Goal: Task Accomplishment & Management: Manage account settings

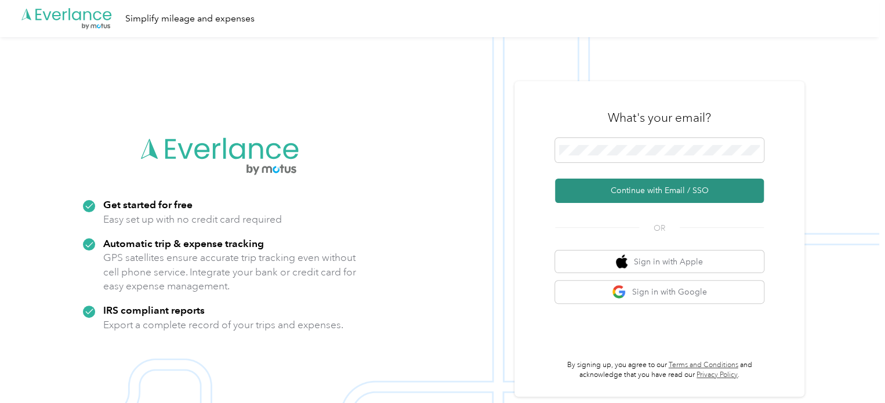
click at [657, 197] on button "Continue with Email / SSO" at bounding box center [659, 191] width 209 height 24
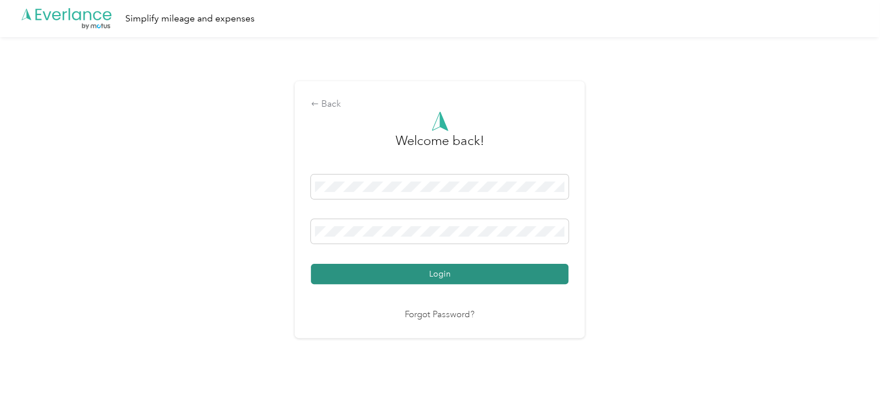
click at [424, 270] on button "Login" at bounding box center [440, 274] width 258 height 20
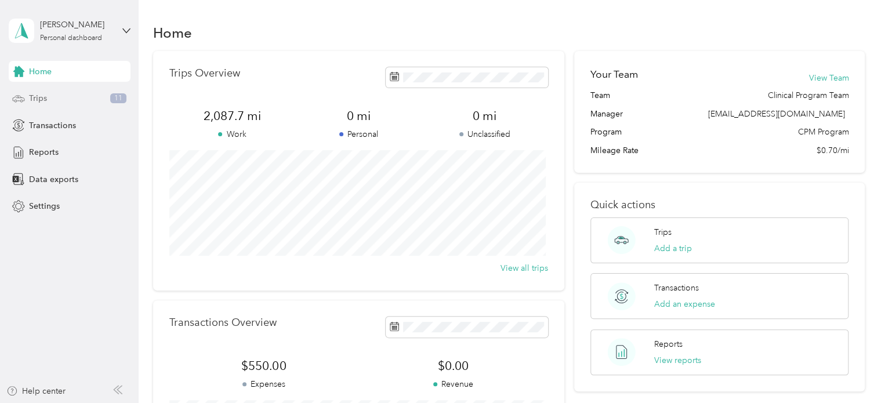
click at [47, 99] on div "Trips 11" at bounding box center [70, 98] width 122 height 21
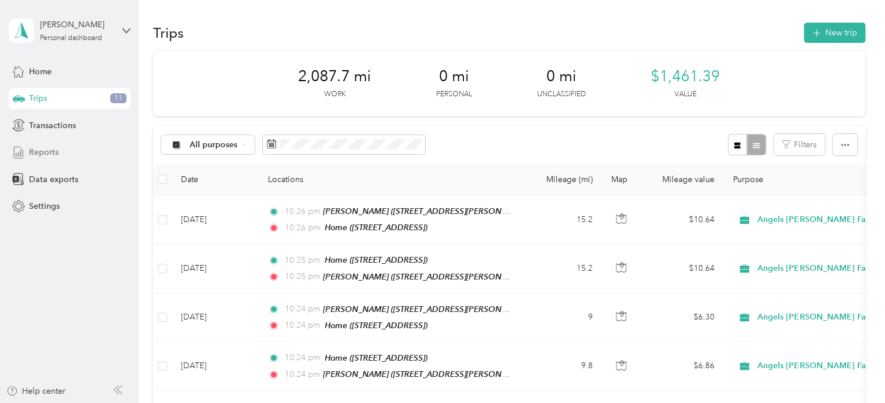
click at [50, 151] on span "Reports" at bounding box center [44, 152] width 30 height 12
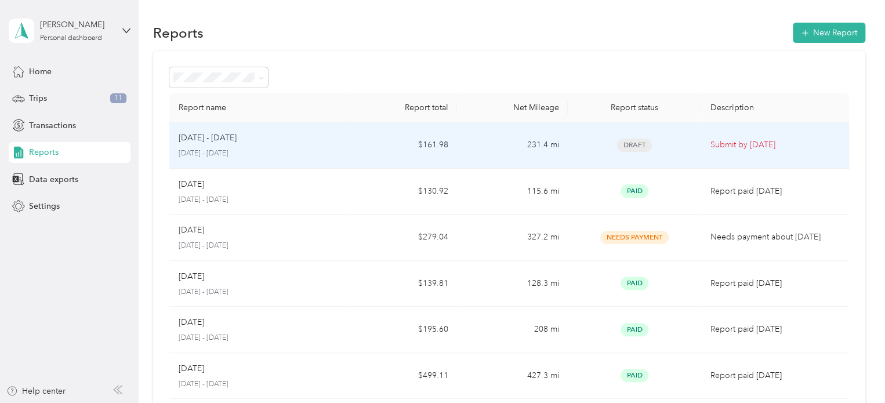
click at [219, 143] on p "[DATE] - [DATE]" at bounding box center [208, 138] width 58 height 13
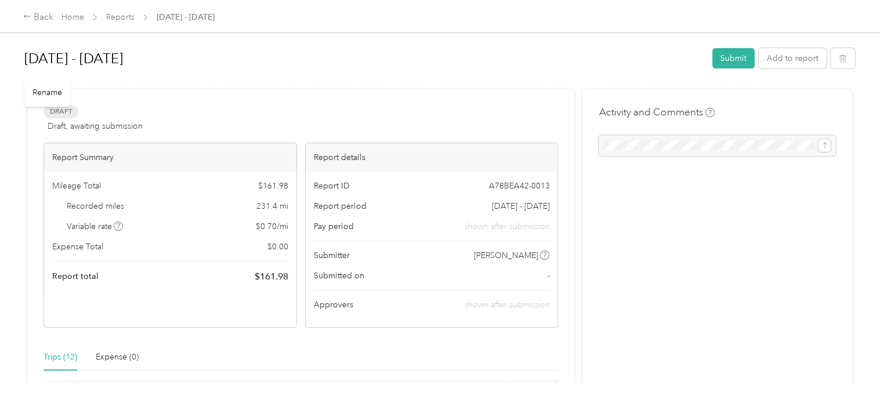
click at [88, 61] on h1 "[DATE] - [DATE]" at bounding box center [364, 59] width 680 height 28
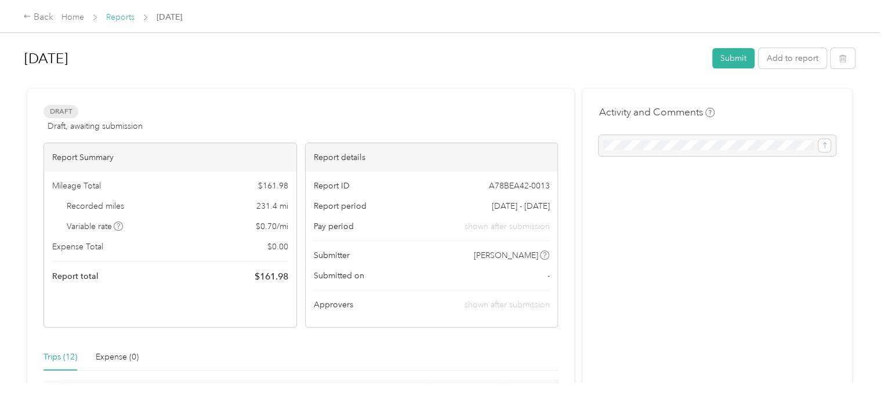
click at [116, 17] on link "Reports" at bounding box center [120, 17] width 28 height 10
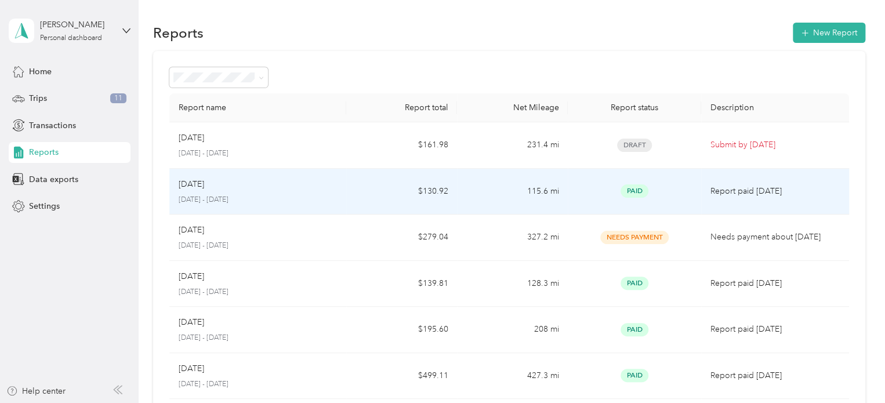
click at [212, 197] on p "[DATE] - [DATE]" at bounding box center [258, 200] width 159 height 10
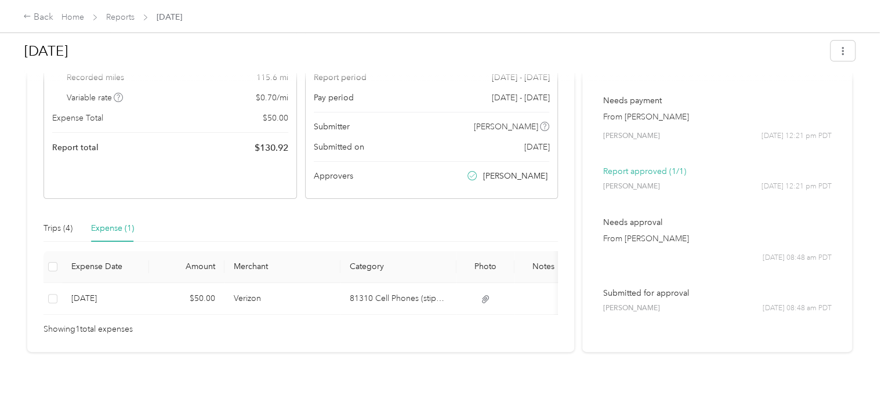
scroll to position [130, 0]
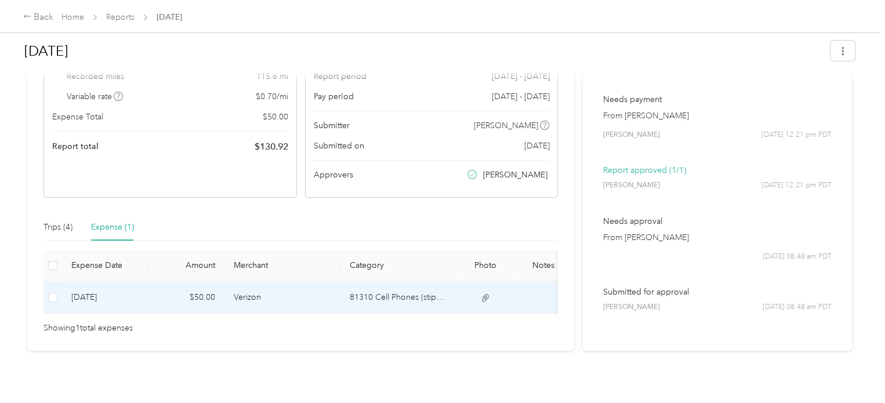
click at [485, 302] on icon at bounding box center [485, 298] width 10 height 10
click at [486, 299] on icon at bounding box center [485, 298] width 10 height 10
click at [378, 293] on td "81310 Cell Phones (stipend & Sideline)" at bounding box center [399, 298] width 116 height 32
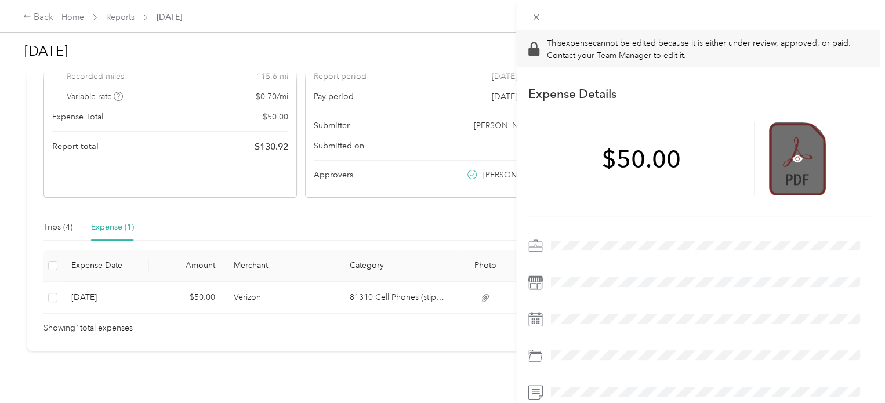
click at [799, 155] on div at bounding box center [797, 158] width 57 height 73
click at [792, 158] on icon at bounding box center [797, 158] width 10 height 7
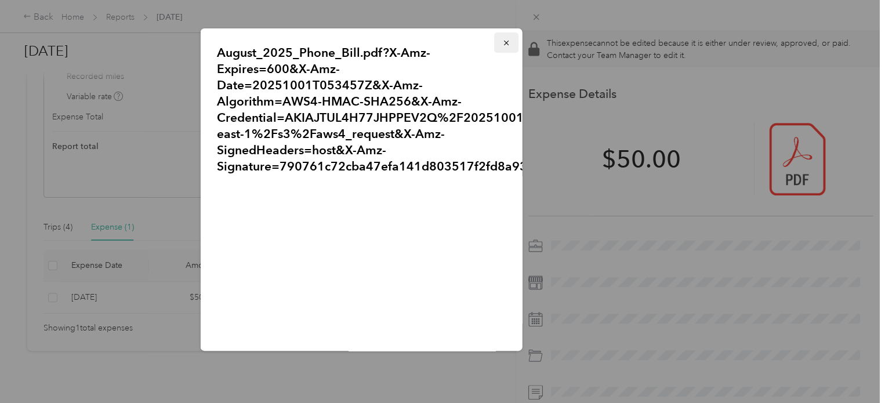
click at [502, 44] on icon "button" at bounding box center [506, 43] width 8 height 8
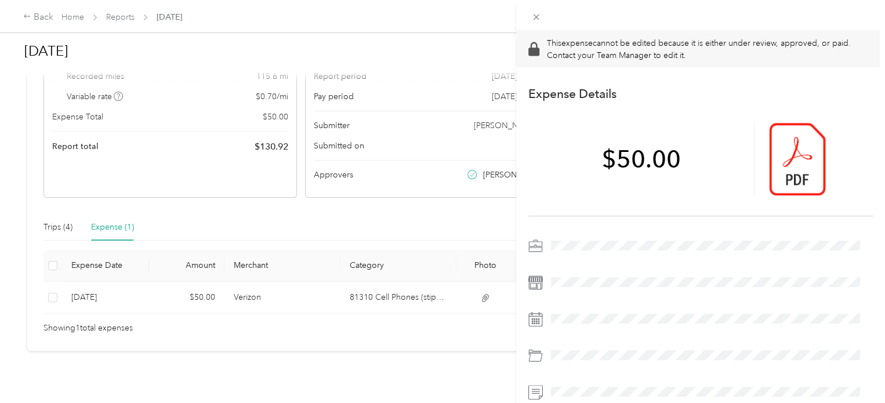
click at [339, 44] on div "This expense cannot be edited because it is either under review, approved, or p…" at bounding box center [442, 201] width 885 height 403
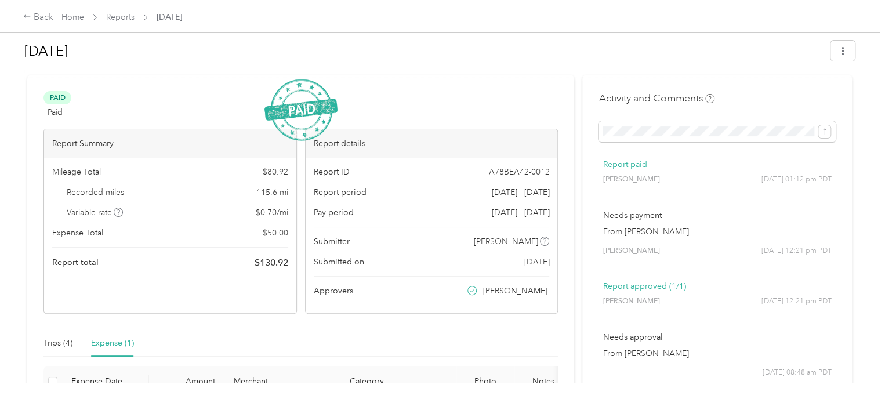
scroll to position [0, 0]
